Goal: Transaction & Acquisition: Purchase product/service

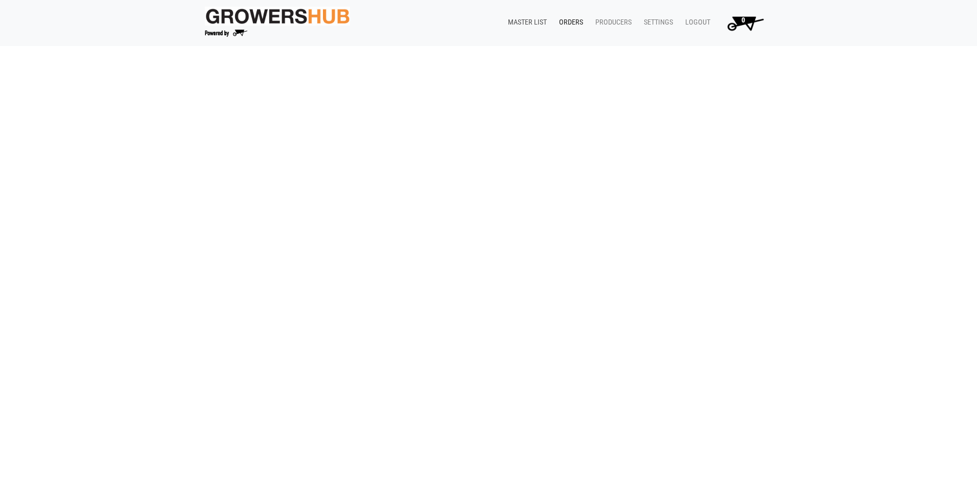
click at [532, 18] on link "Master List" at bounding box center [525, 22] width 51 height 19
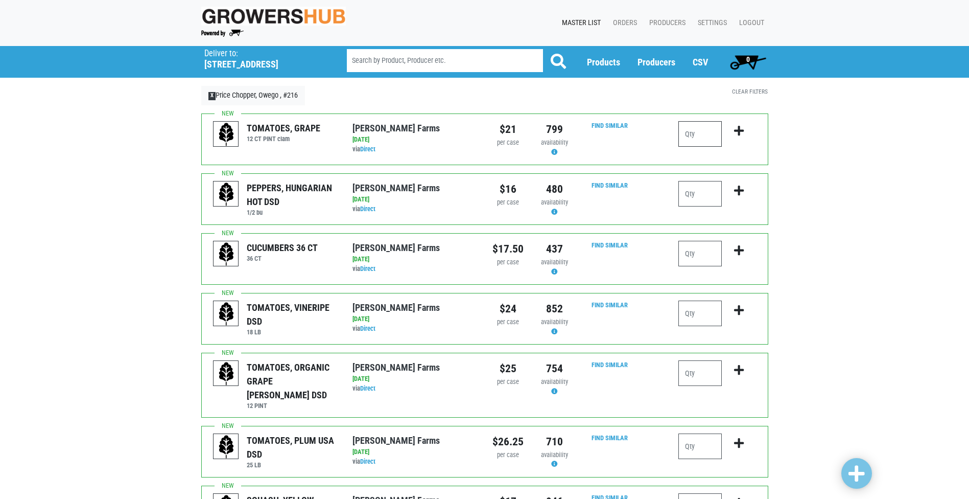
click at [697, 132] on input "number" at bounding box center [700, 134] width 43 height 26
type input "1"
click at [739, 131] on icon "submit" at bounding box center [739, 130] width 10 height 11
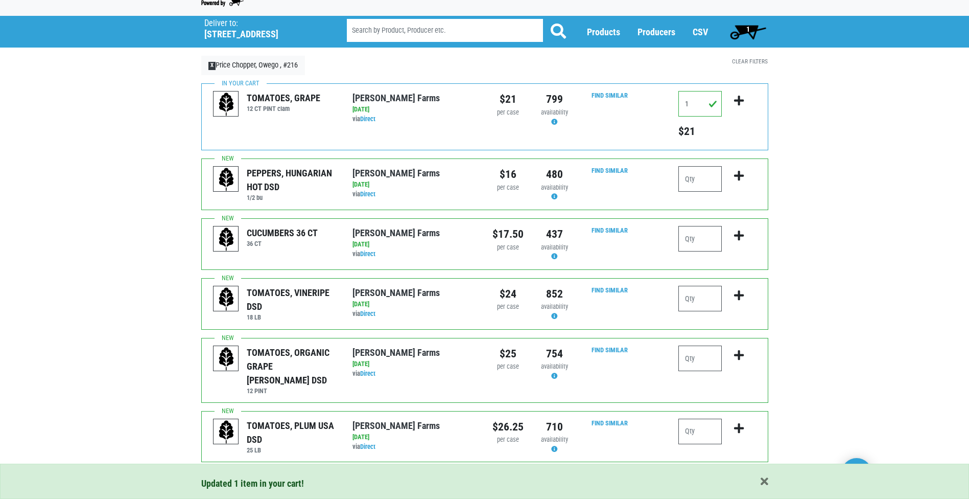
scroll to position [51, 0]
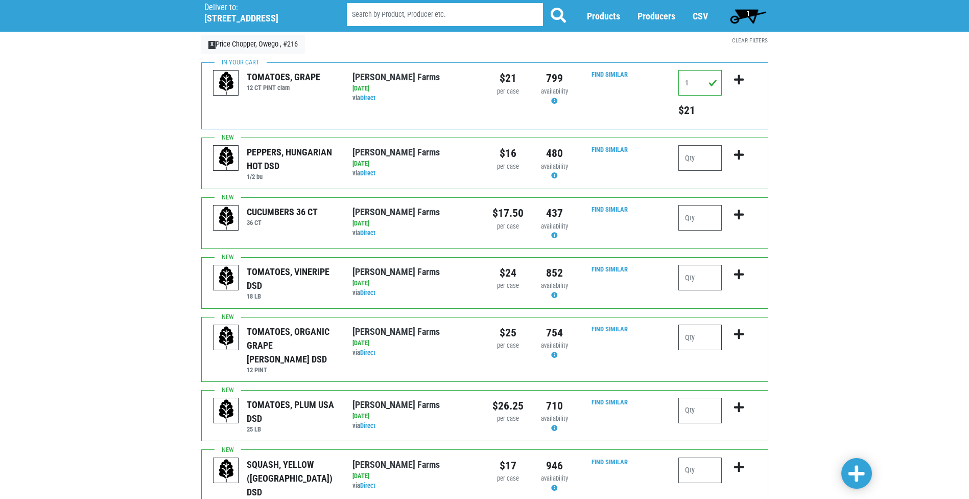
click at [683, 334] on input "number" at bounding box center [700, 337] width 43 height 26
type input "1"
click at [738, 337] on icon "submit" at bounding box center [739, 334] width 10 height 11
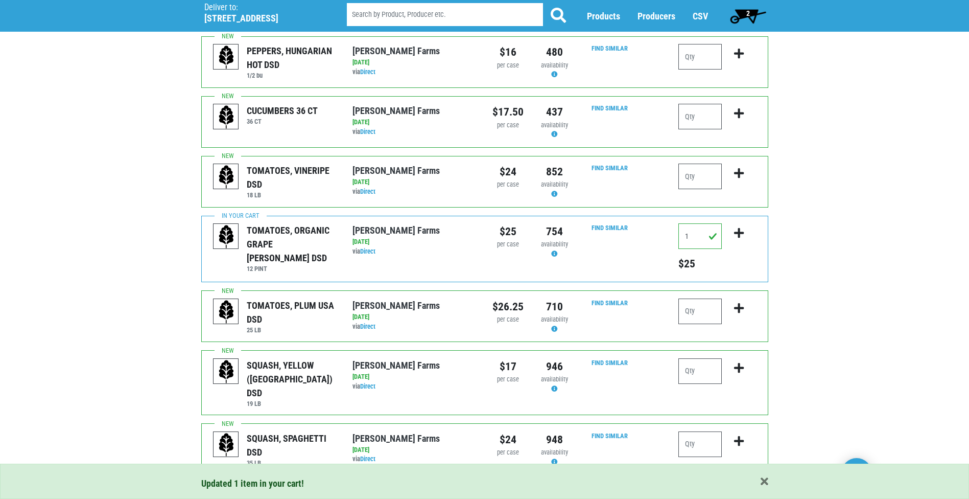
scroll to position [153, 0]
click at [694, 310] on input "number" at bounding box center [700, 310] width 43 height 26
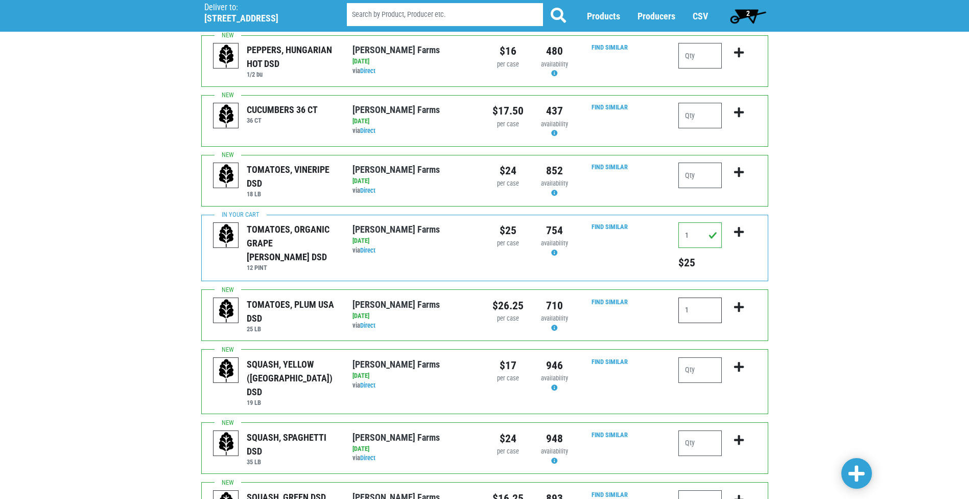
type input "1"
click at [740, 305] on icon "submit" at bounding box center [739, 306] width 10 height 11
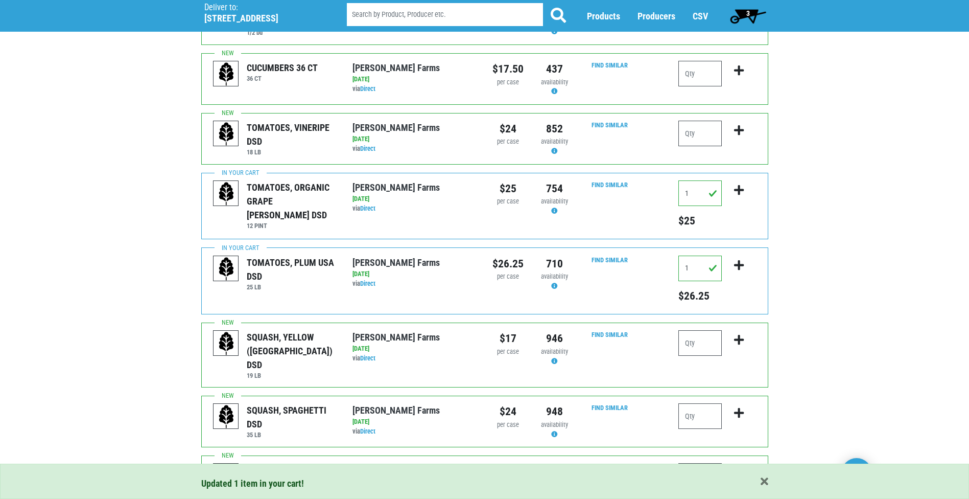
scroll to position [256, 0]
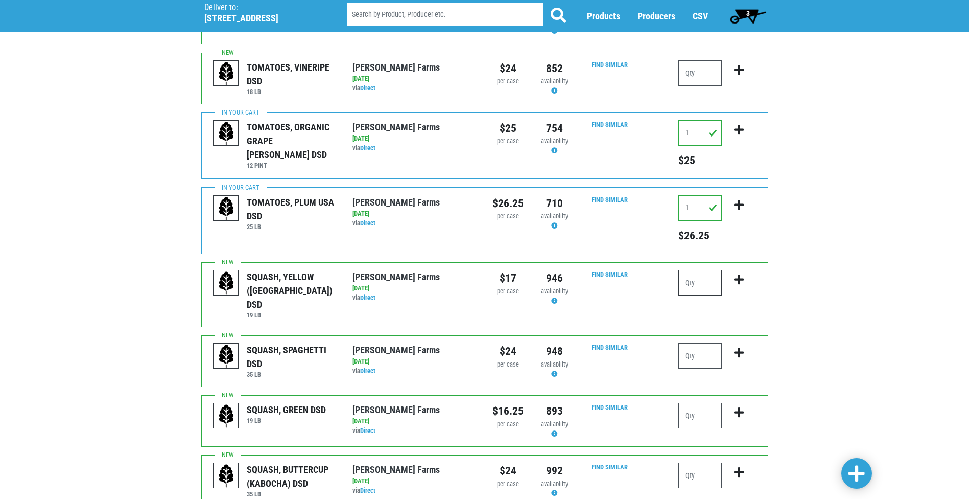
click at [699, 287] on input "number" at bounding box center [700, 283] width 43 height 26
type input "1"
click at [692, 403] on input "number" at bounding box center [700, 416] width 43 height 26
type input "1"
click at [738, 407] on icon "submit" at bounding box center [739, 412] width 10 height 11
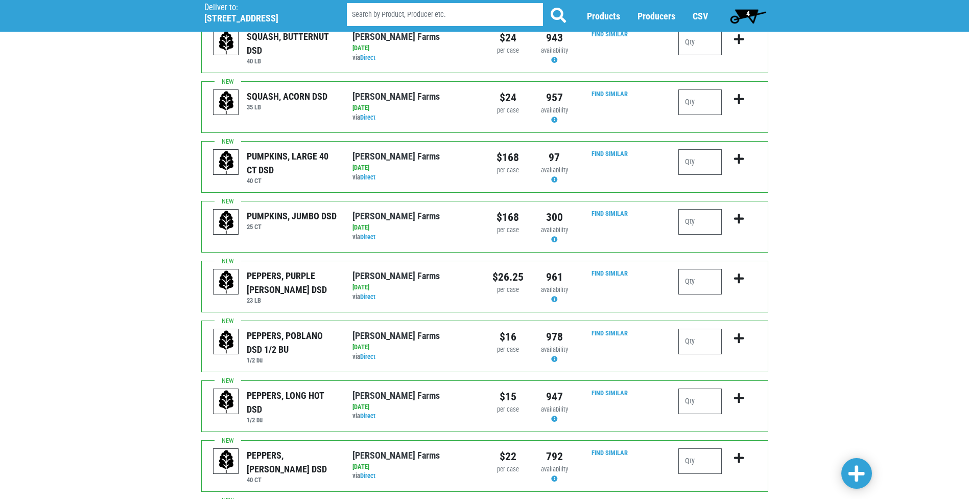
scroll to position [767, 0]
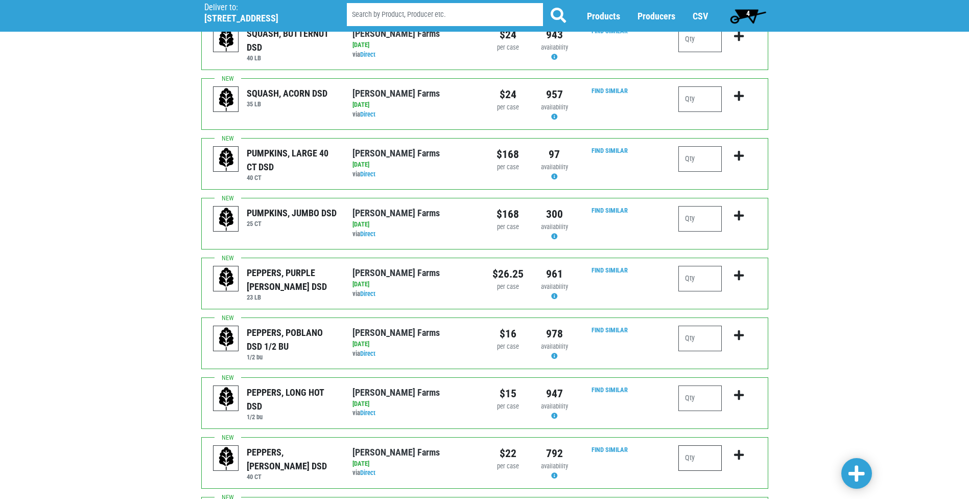
click at [685, 445] on input "number" at bounding box center [700, 458] width 43 height 26
type input "2"
click at [740, 449] on icon "submit" at bounding box center [739, 454] width 10 height 11
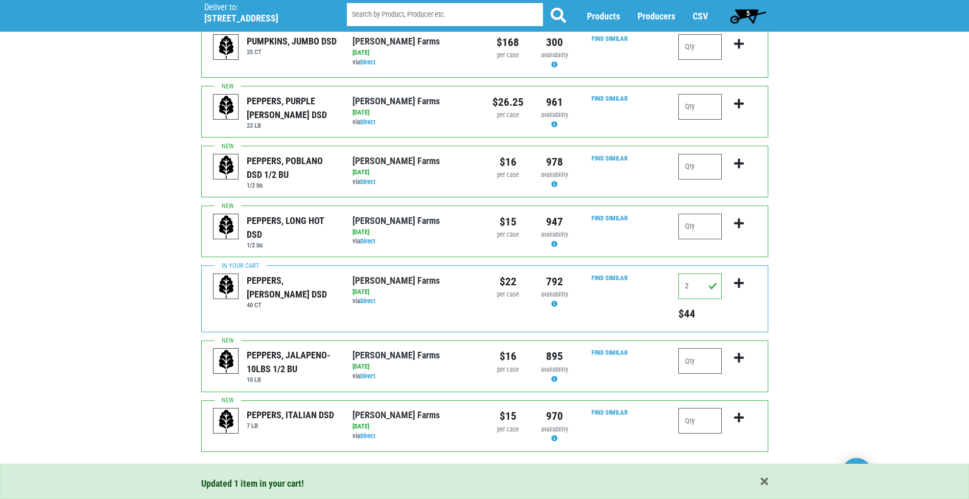
scroll to position [943, 0]
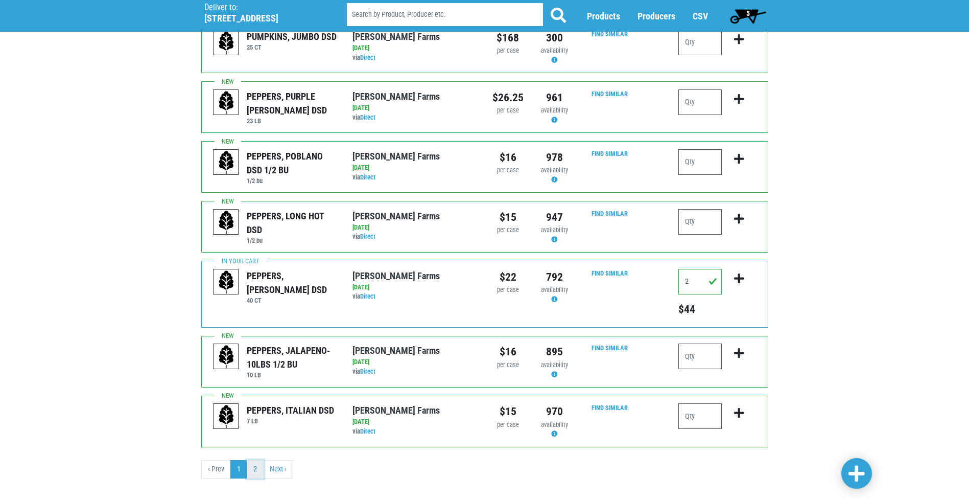
click at [254, 460] on link "2" at bounding box center [255, 469] width 17 height 18
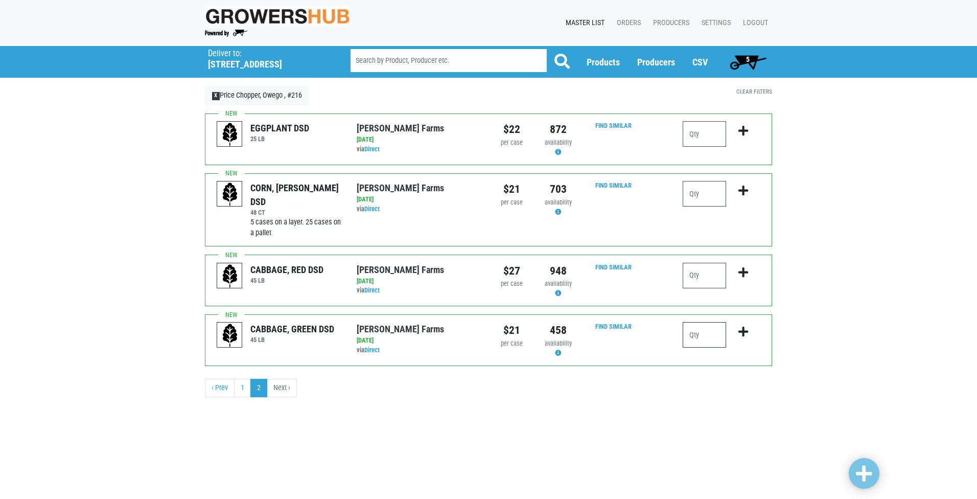
click at [691, 337] on input "number" at bounding box center [704, 335] width 43 height 26
type input "1"
click at [746, 328] on icon "submit" at bounding box center [743, 331] width 10 height 11
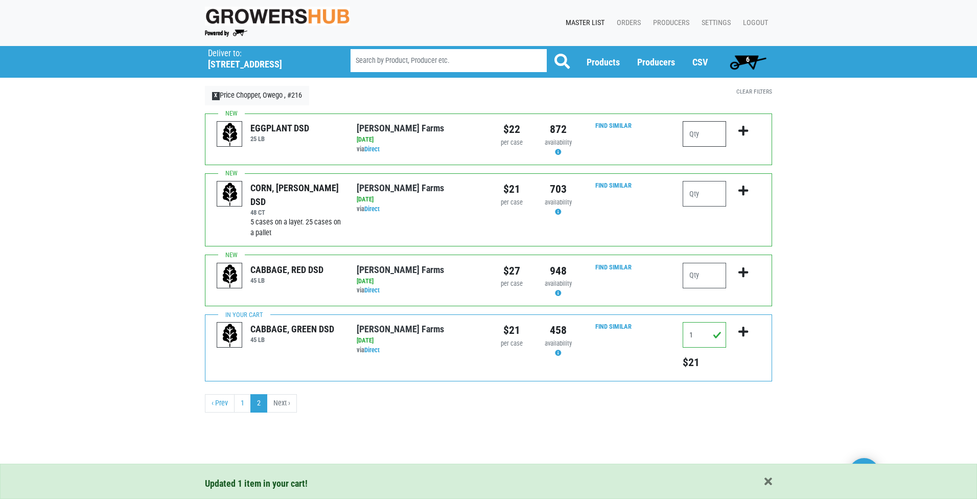
click at [691, 131] on input "number" at bounding box center [704, 134] width 43 height 26
type input "1"
click at [747, 131] on icon "submit" at bounding box center [743, 130] width 10 height 11
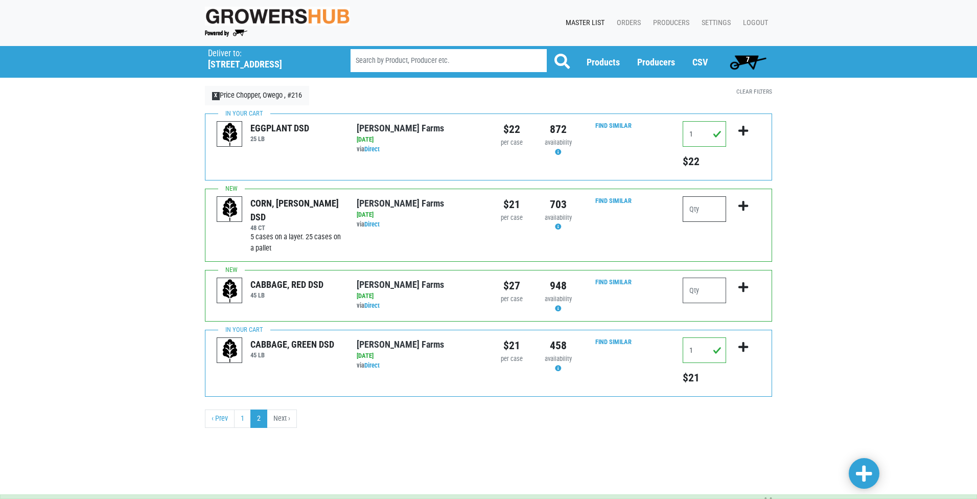
drag, startPoint x: 689, startPoint y: 210, endPoint x: 719, endPoint y: 200, distance: 31.0
click at [696, 209] on input "number" at bounding box center [704, 209] width 43 height 26
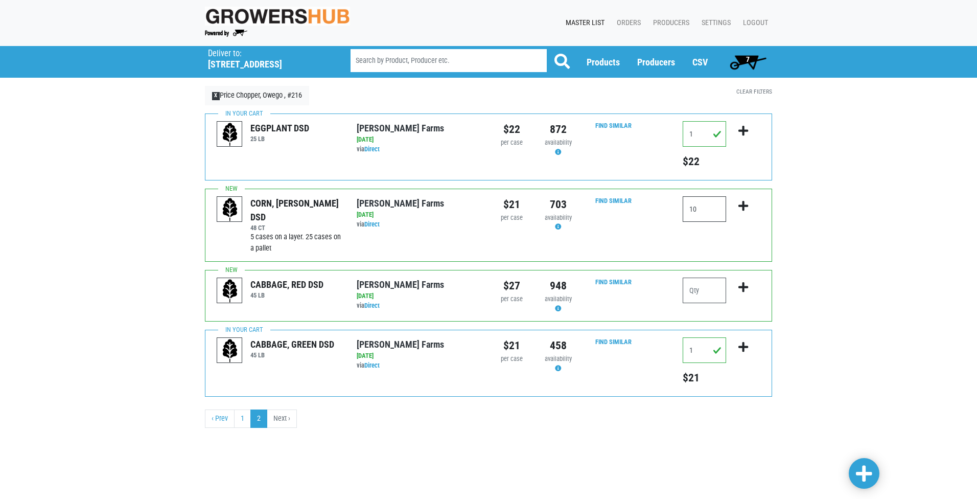
type input "10"
click at [743, 204] on icon "submit" at bounding box center [743, 205] width 10 height 11
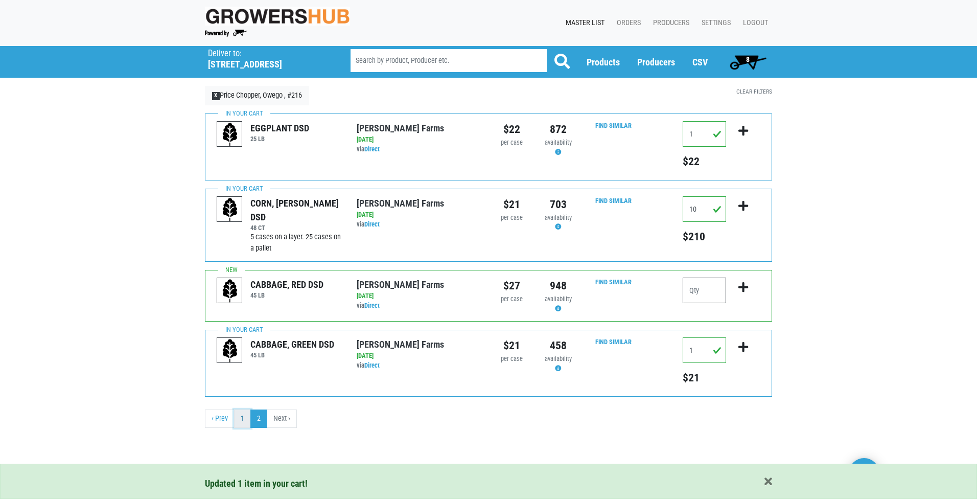
click at [239, 422] on link "1" at bounding box center [242, 418] width 17 height 18
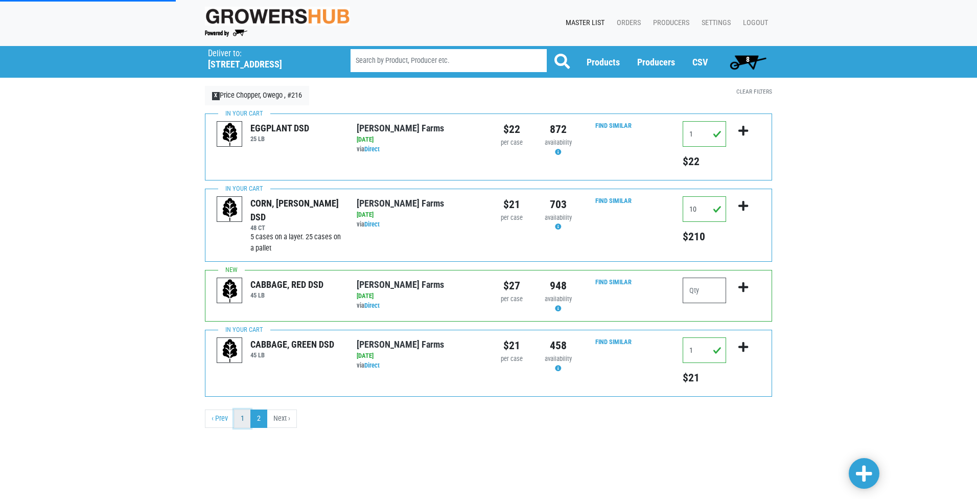
click at [238, 417] on link "1" at bounding box center [242, 418] width 17 height 18
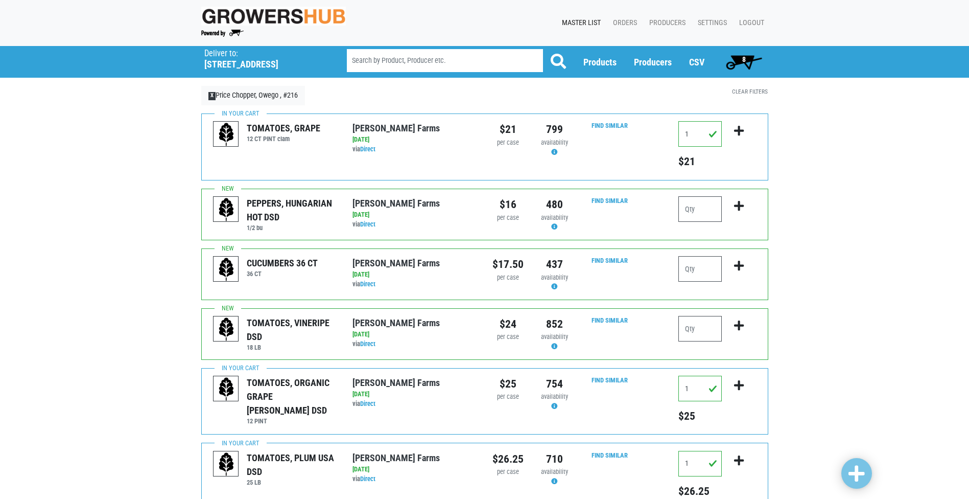
click at [742, 57] on span "8" at bounding box center [744, 59] width 4 height 8
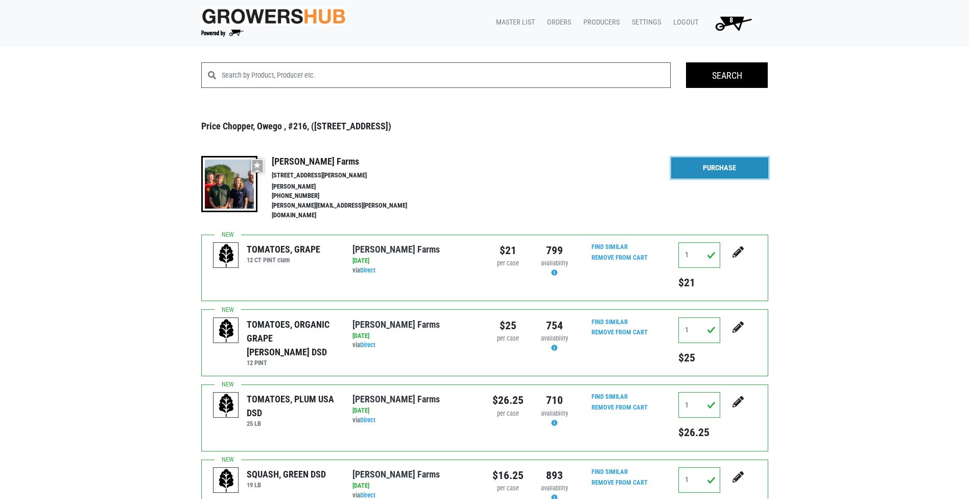
click at [716, 164] on link "Purchase" at bounding box center [719, 167] width 97 height 21
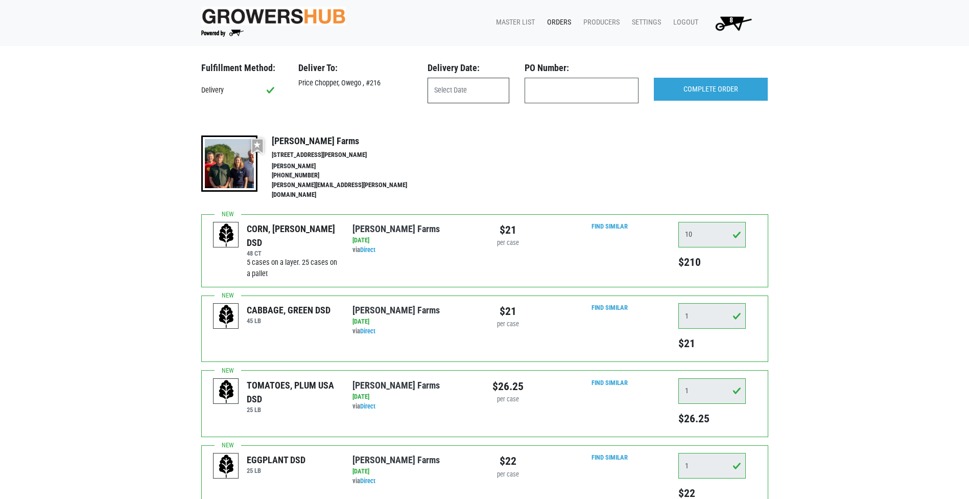
click at [461, 84] on input "text" at bounding box center [469, 91] width 82 height 26
click at [531, 224] on span "28" at bounding box center [529, 226] width 20 height 20
type input "[DATE]"
click at [544, 89] on input "text" at bounding box center [582, 91] width 114 height 26
type input "produce"
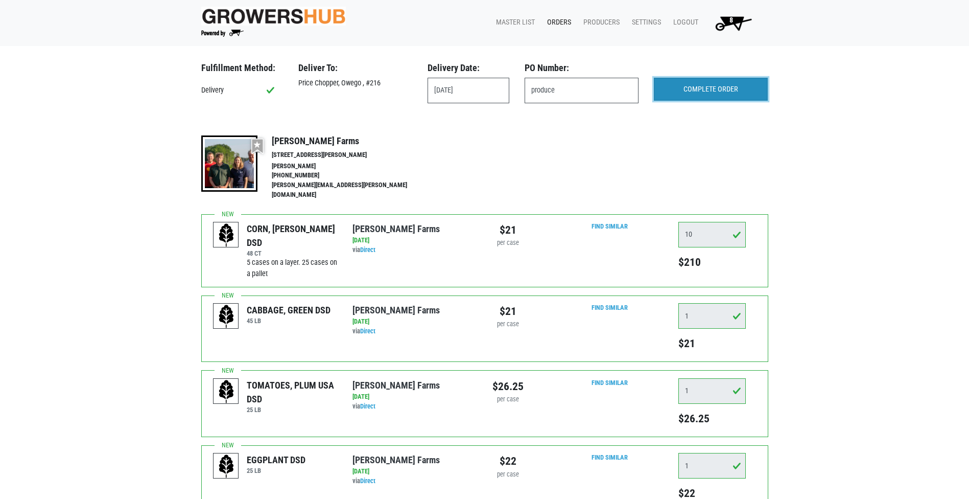
click at [688, 91] on input "COMPLETE ORDER" at bounding box center [711, 90] width 114 height 24
